Goal: Check status: Check status

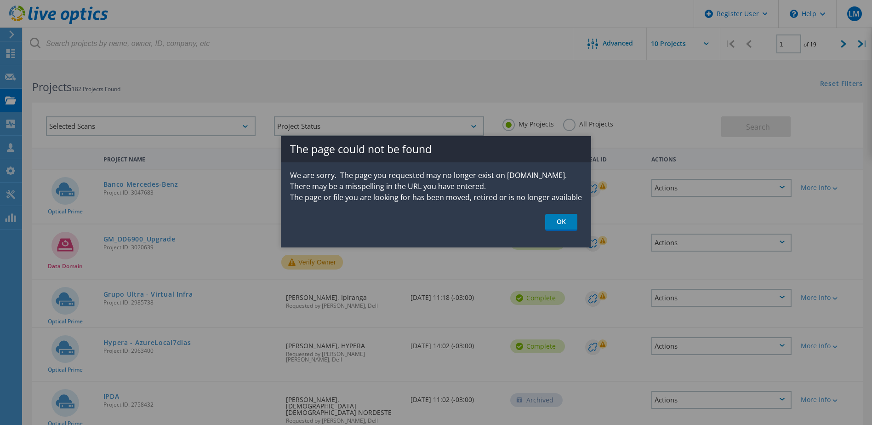
scroll to position [309, 0]
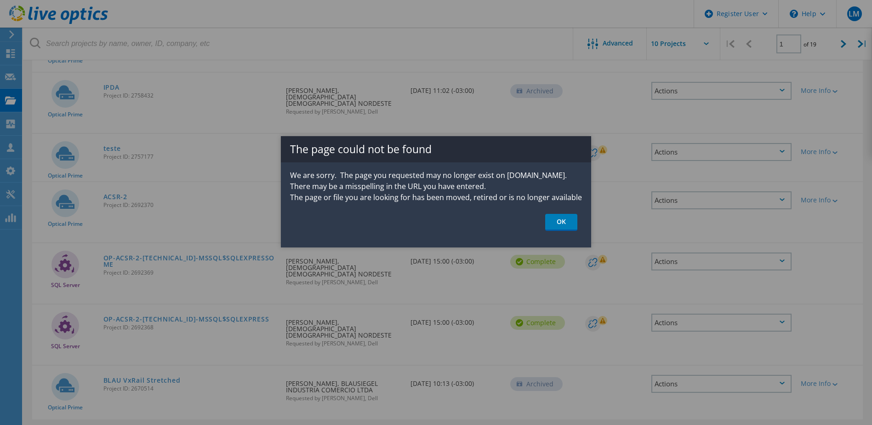
drag, startPoint x: 559, startPoint y: 219, endPoint x: 546, endPoint y: 210, distance: 15.4
click at [559, 219] on link "OK" at bounding box center [561, 222] width 32 height 17
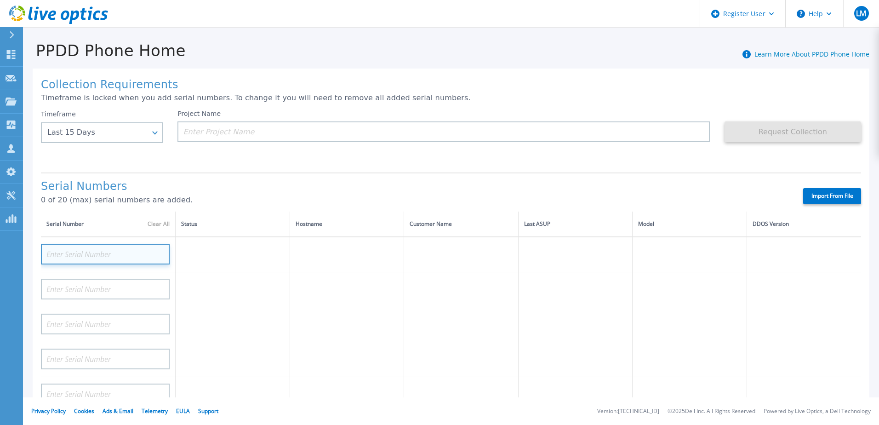
click at [122, 251] on input at bounding box center [105, 254] width 129 height 21
paste input "[URL][DOMAIN_NAME]"
type input "[URL][DOMAIN_NAME]"
click at [132, 255] on input "[URL][DOMAIN_NAME]" at bounding box center [105, 254] width 129 height 21
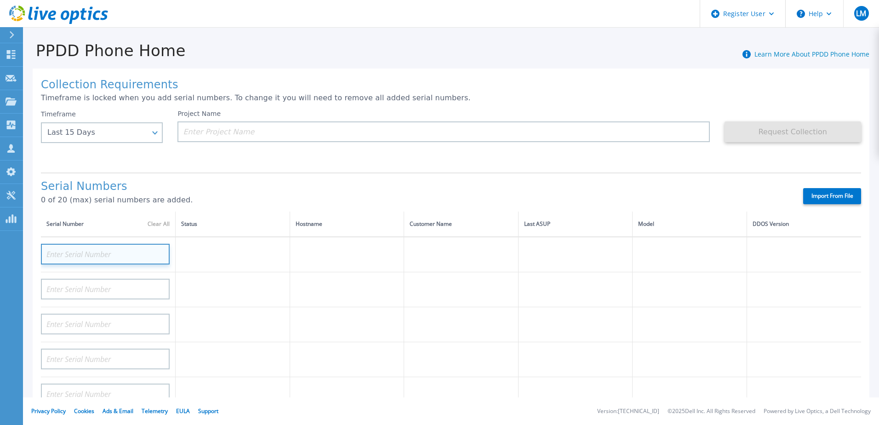
click at [115, 253] on input at bounding box center [105, 254] width 129 height 21
paste input "FC500213700007"
type input "FC500213700007"
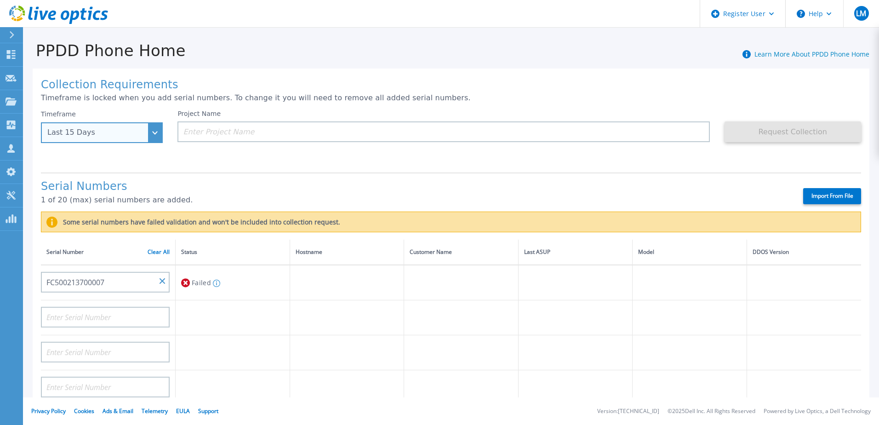
click at [147, 133] on div "Last 15 Days" at bounding box center [102, 132] width 122 height 21
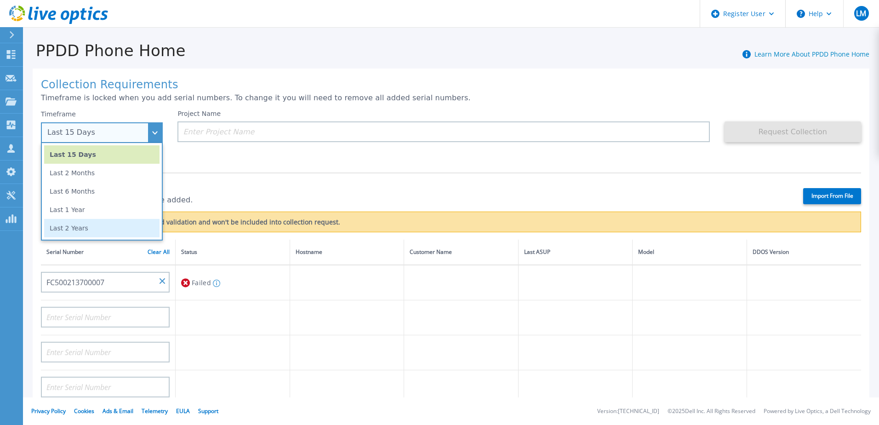
drag, startPoint x: 102, startPoint y: 231, endPoint x: 123, endPoint y: 218, distance: 25.1
click at [102, 231] on li "Last 2 Years" at bounding box center [101, 228] width 115 height 18
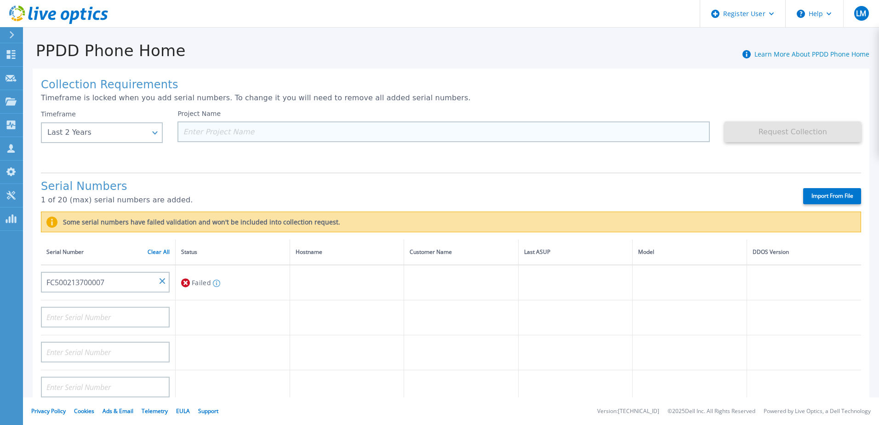
click at [260, 134] on input at bounding box center [443, 131] width 532 height 21
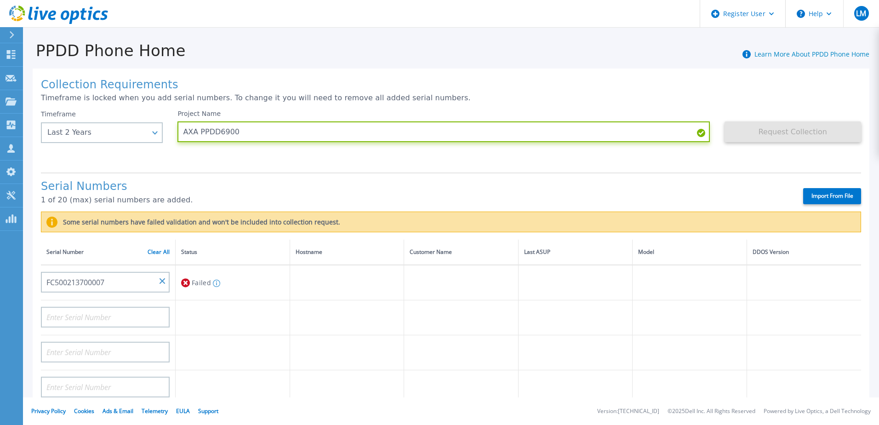
type input "AXA PPDD6900"
click at [799, 148] on div "Request Collection This might take a few minutes please wait..." at bounding box center [792, 137] width 137 height 55
click at [124, 157] on div "Timeframe Last 2 Years Last 15 Days Last 2 Months Last 6 Months Last 1 Year Las…" at bounding box center [109, 137] width 137 height 55
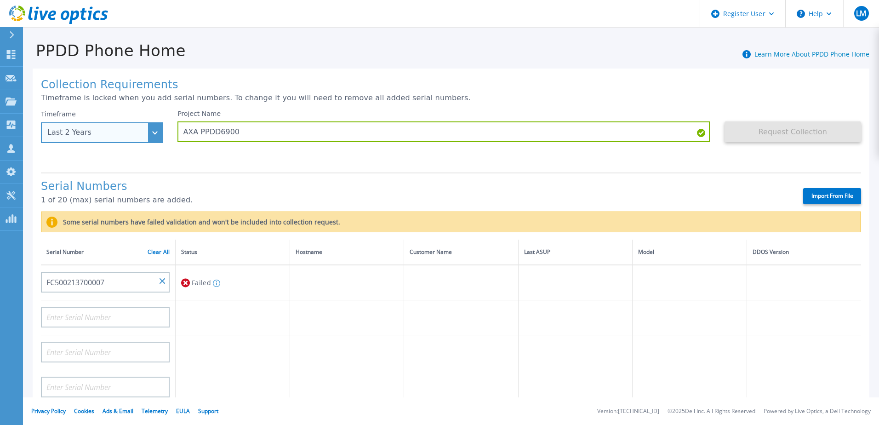
click at [153, 135] on div "Last 2 Years" at bounding box center [102, 132] width 122 height 21
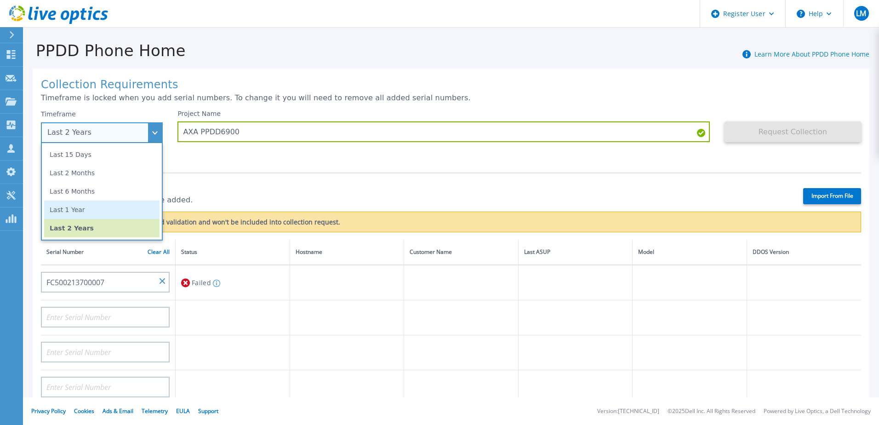
click at [99, 203] on li "Last 1 Year" at bounding box center [101, 209] width 115 height 18
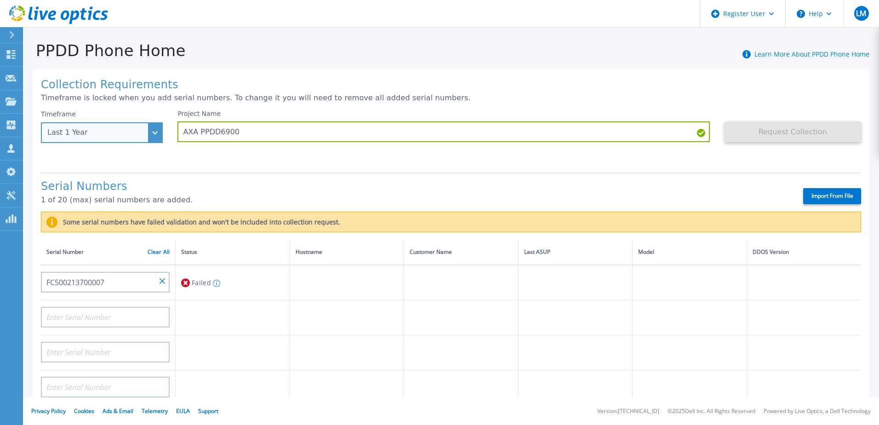
click at [117, 137] on div "Last 1 Year" at bounding box center [102, 132] width 122 height 21
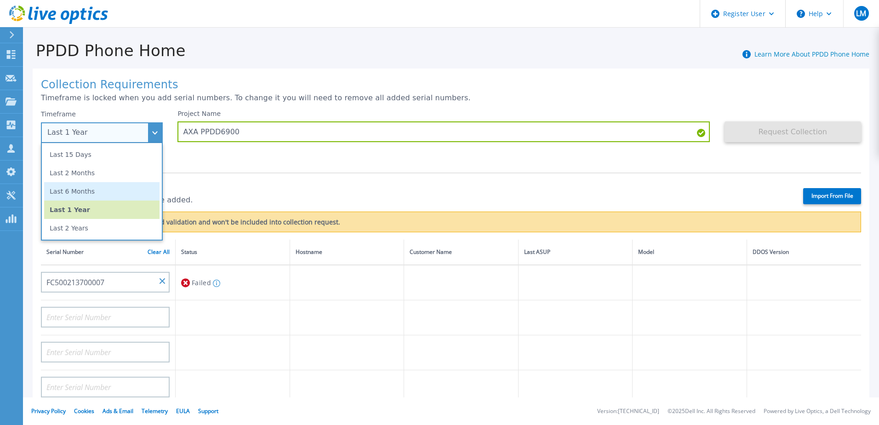
click at [97, 188] on li "Last 6 Months" at bounding box center [101, 191] width 115 height 18
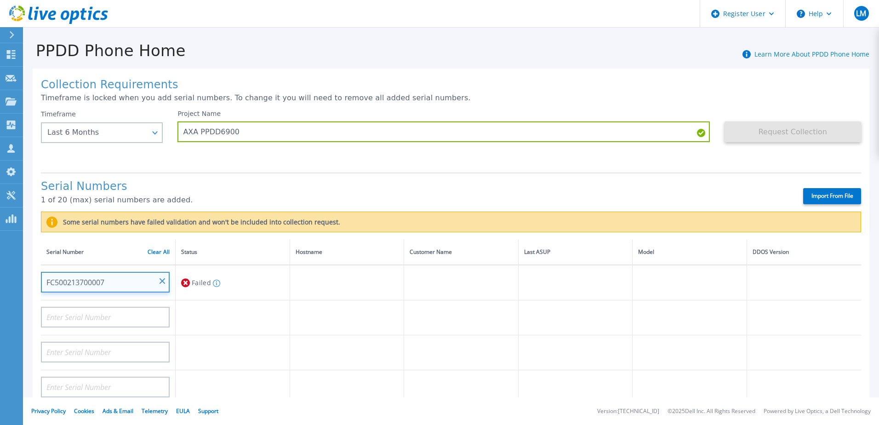
click at [145, 278] on input "FC500213700007" at bounding box center [105, 282] width 129 height 21
click at [97, 277] on input "FC500213700007" at bounding box center [105, 282] width 129 height 21
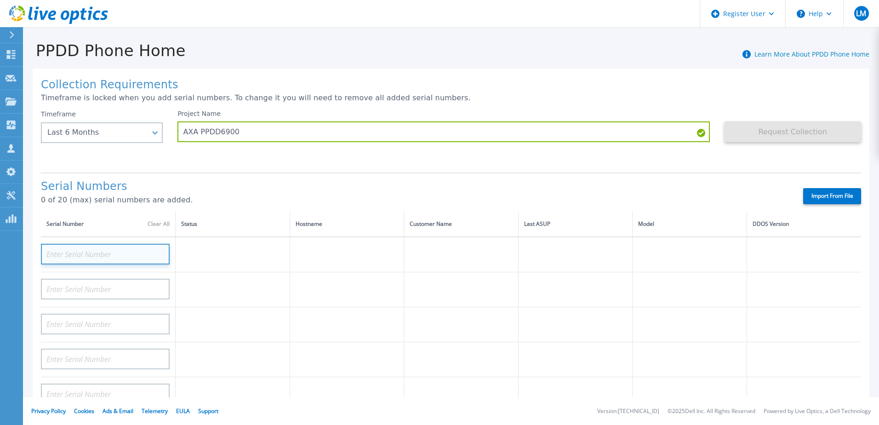
click at [100, 257] on input at bounding box center [105, 254] width 129 height 21
paste input "FC500213700007"
type input "FC500213700007"
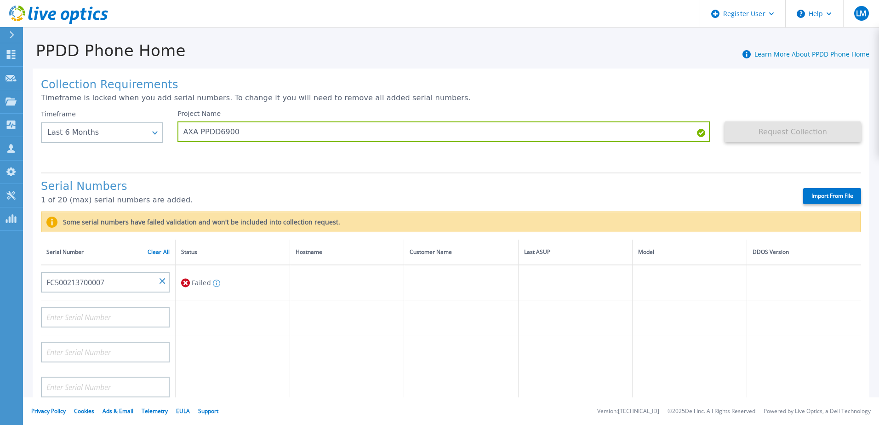
click at [637, 167] on div "Collection Requirements Timeframe is locked when you add serial numbers. To cha…" at bounding box center [451, 342] width 837 height 548
click at [755, 79] on h1 "Collection Requirements" at bounding box center [451, 85] width 820 height 13
